Goal: Transaction & Acquisition: Purchase product/service

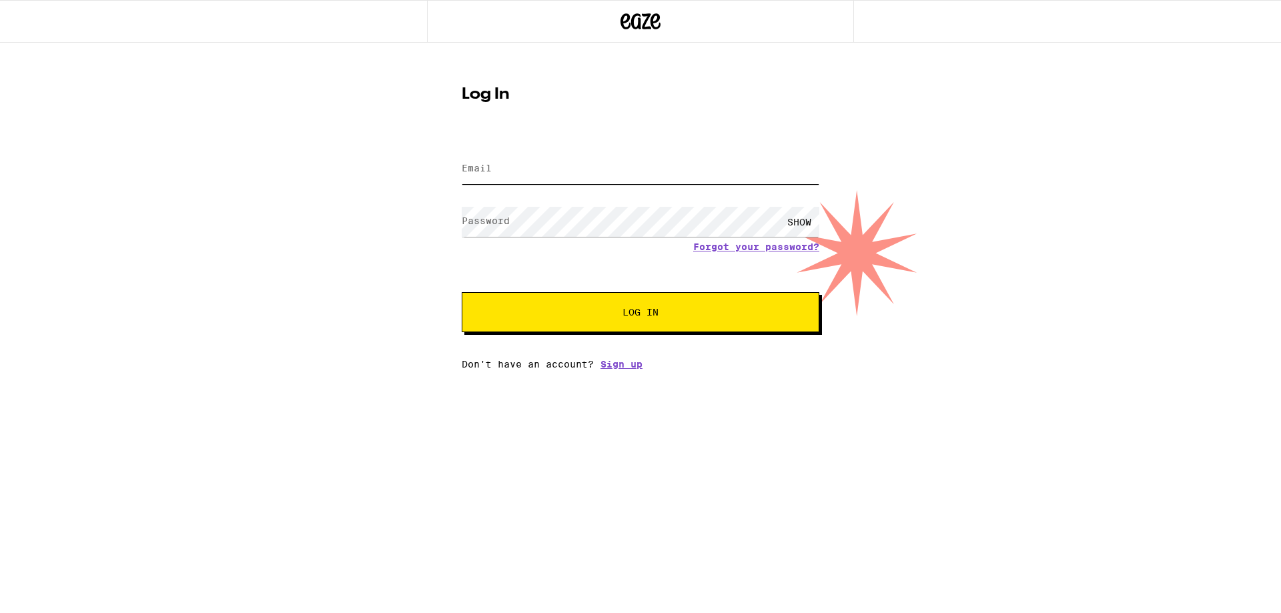
type input "[EMAIL_ADDRESS][DOMAIN_NAME]"
click at [547, 308] on button "Log In" at bounding box center [641, 312] width 358 height 40
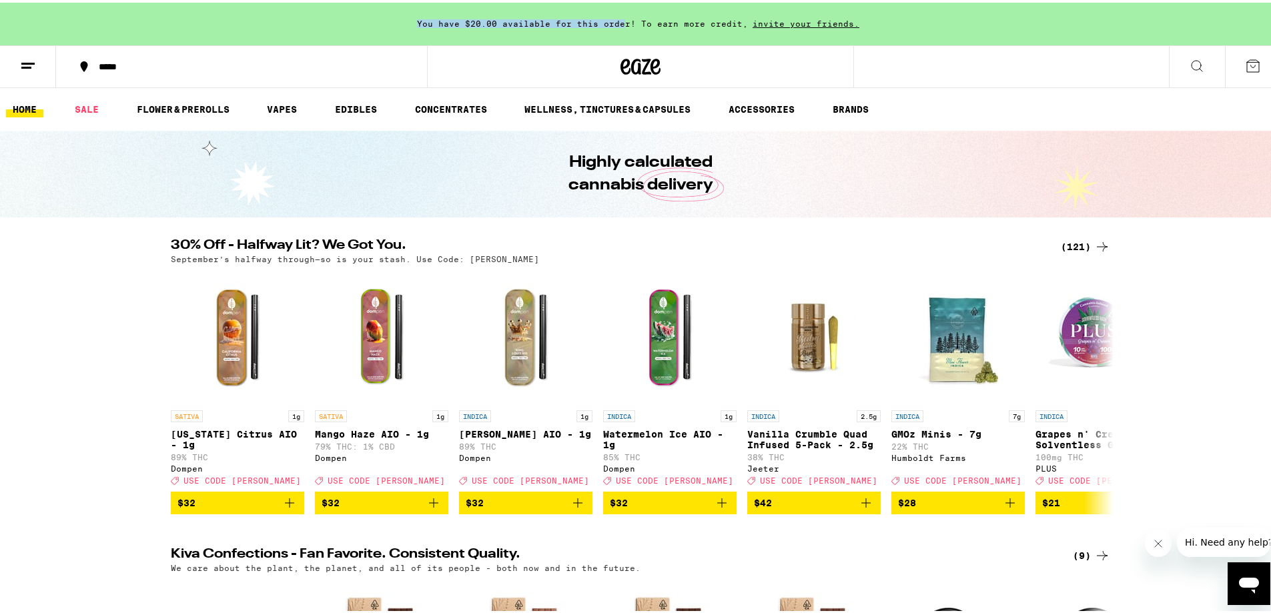
drag, startPoint x: 391, startPoint y: 22, endPoint x: 621, endPoint y: 24, distance: 229.6
click at [621, 24] on div "You have $20.00 available for this order! To earn more credit, invite your frie…" at bounding box center [640, 21] width 1281 height 43
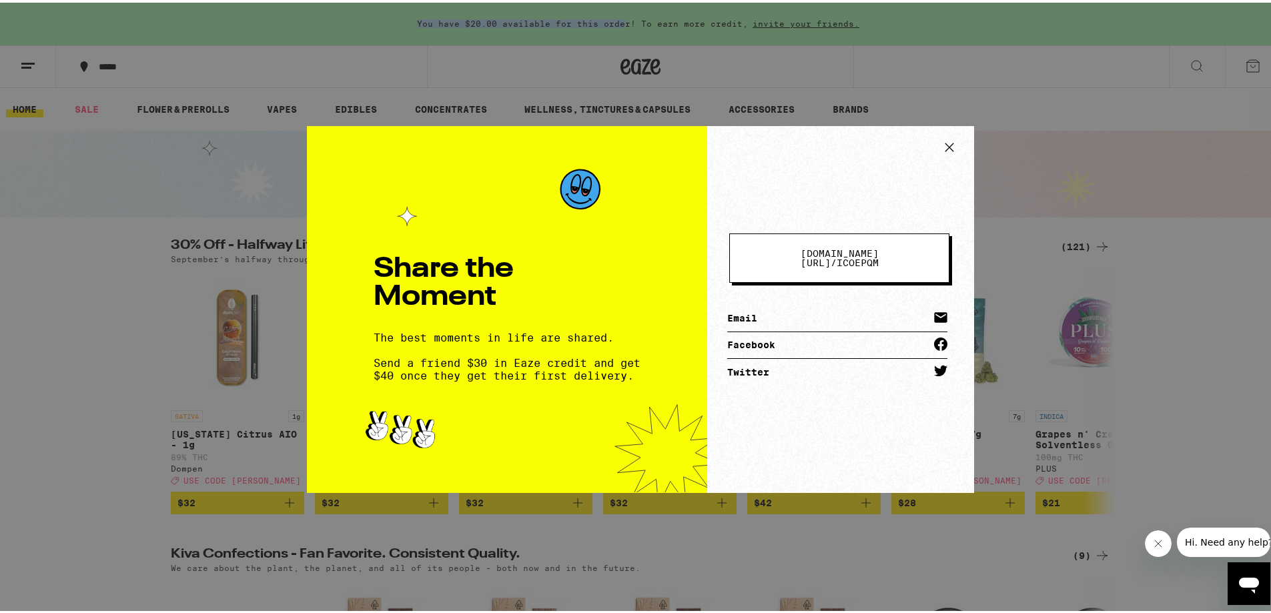
drag, startPoint x: 939, startPoint y: 141, endPoint x: 942, endPoint y: 132, distance: 9.3
click at [942, 136] on icon at bounding box center [950, 145] width 20 height 20
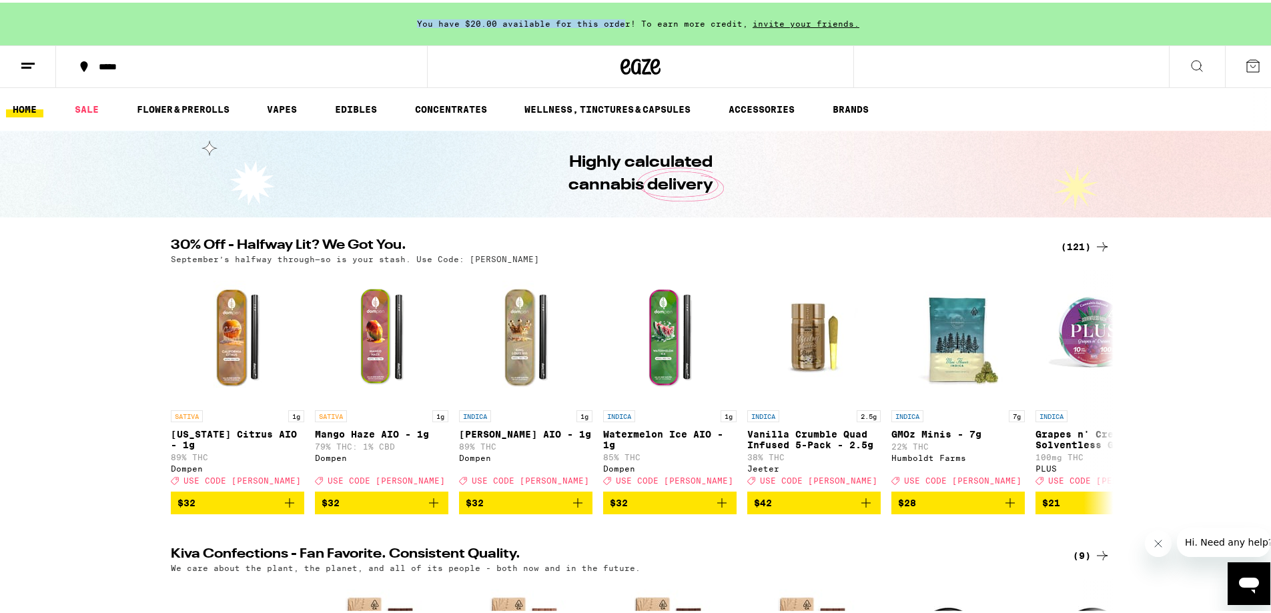
click at [554, 24] on span "You have $20.00 available for this order! To earn more credit," at bounding box center [582, 21] width 331 height 9
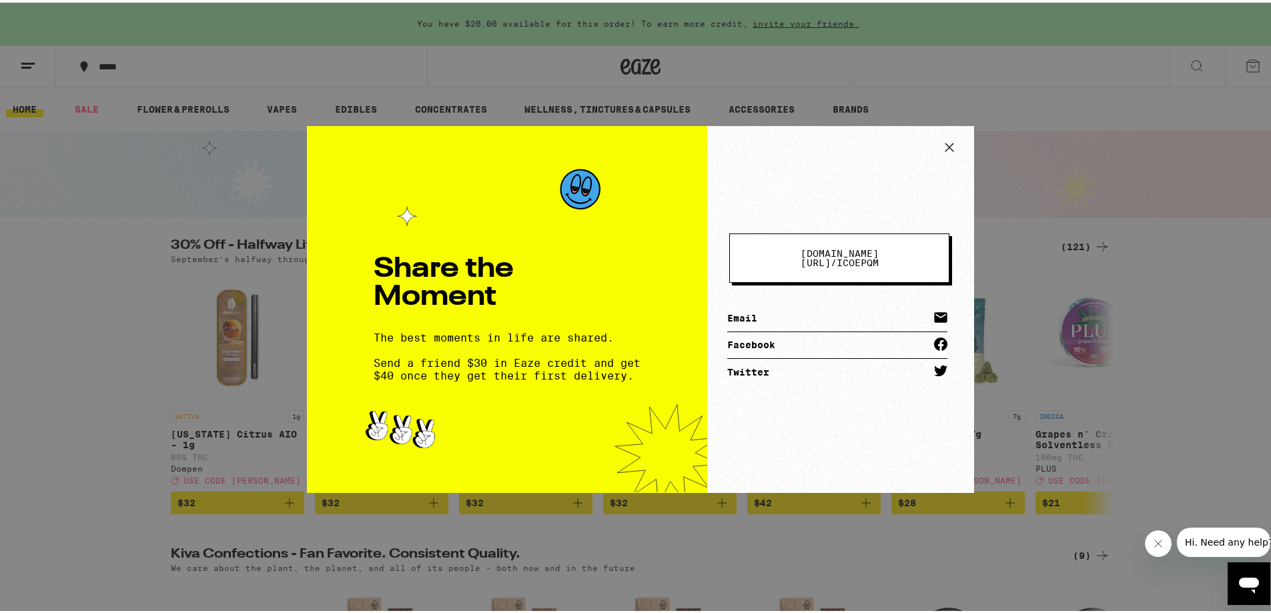
click at [957, 148] on button at bounding box center [950, 146] width 28 height 25
